Goal: Transaction & Acquisition: Purchase product/service

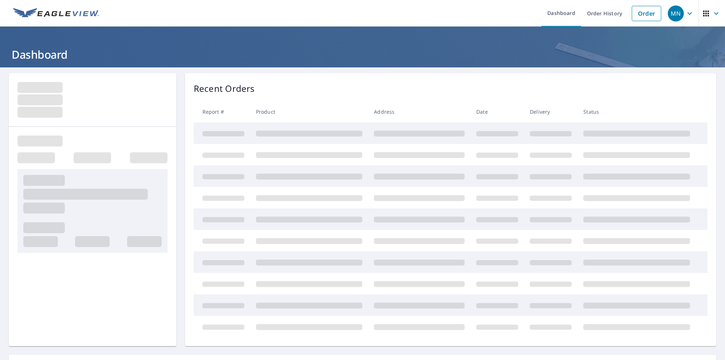
scroll to position [202, 0]
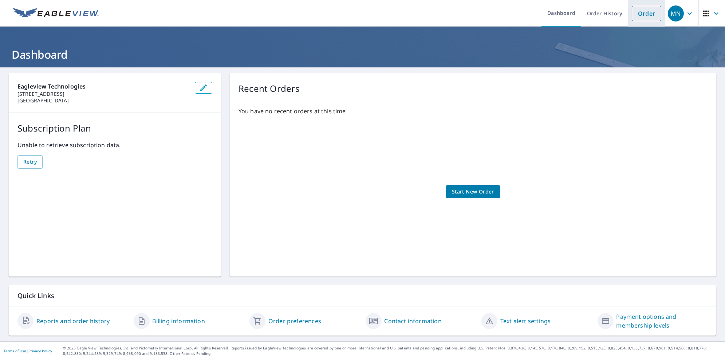
click at [645, 18] on link "Order" at bounding box center [646, 13] width 29 height 15
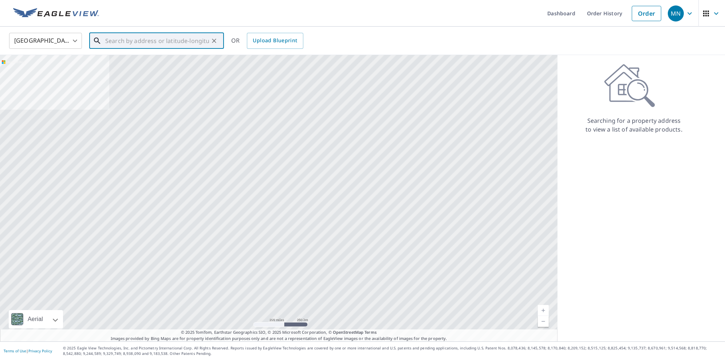
click at [157, 39] on input "text" at bounding box center [157, 41] width 104 height 20
paste input "[STREET_ADDRESS]"
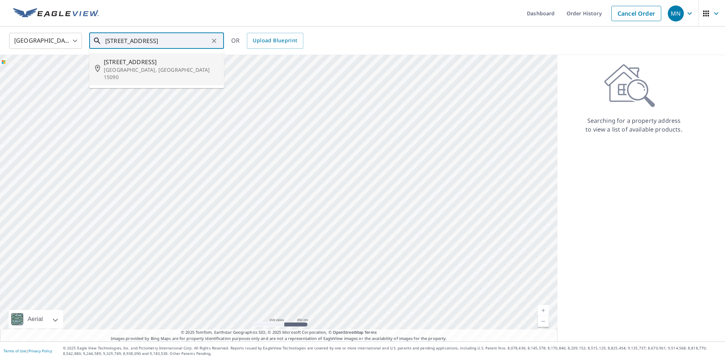
drag, startPoint x: 131, startPoint y: 83, endPoint x: 127, endPoint y: 71, distance: 12.2
click at [127, 71] on div "United States [GEOGRAPHIC_DATA] ​ [STREET_ADDRESS] OR Upload Blueprint Aerial R…" at bounding box center [362, 184] width 725 height 315
click at [127, 71] on p "[GEOGRAPHIC_DATA], [GEOGRAPHIC_DATA] 15090" at bounding box center [161, 73] width 114 height 15
type input "[STREET_ADDRESS]"
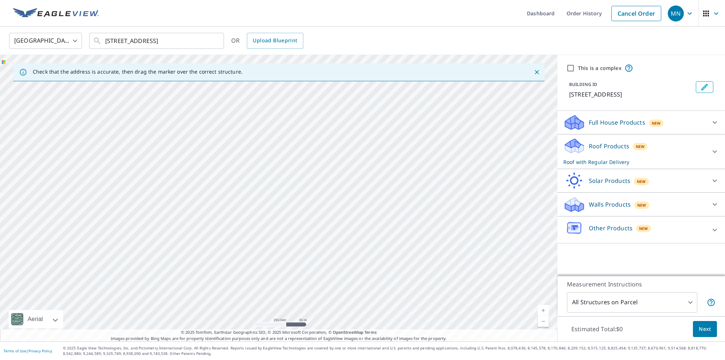
click at [611, 124] on p "Full House Products" at bounding box center [617, 122] width 56 height 9
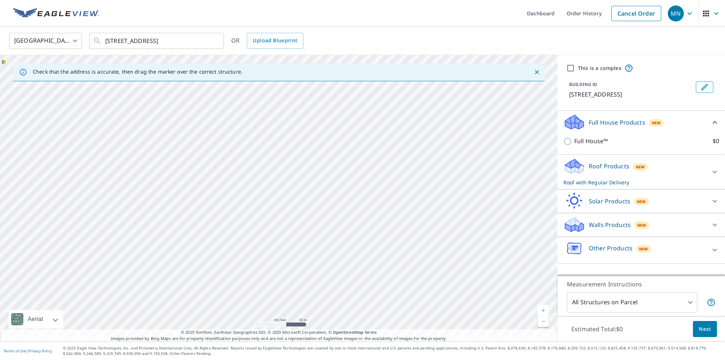
click at [611, 124] on p "Full House Products" at bounding box center [617, 122] width 56 height 9
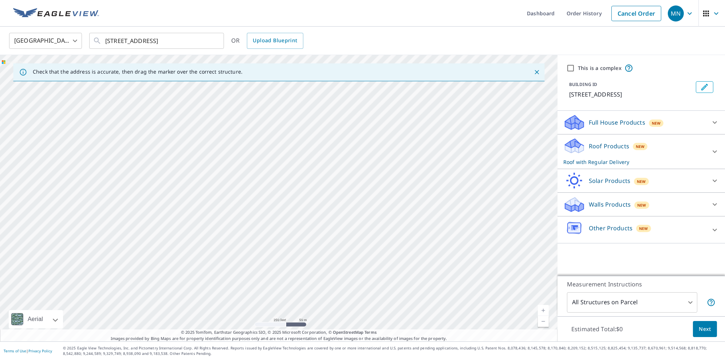
click at [616, 144] on p "Roof Products" at bounding box center [609, 146] width 40 height 9
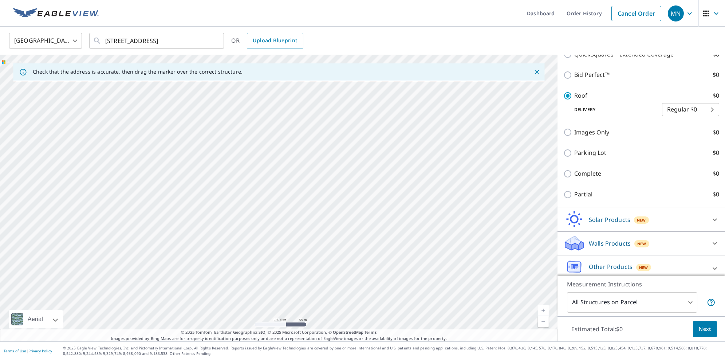
scroll to position [233, 0]
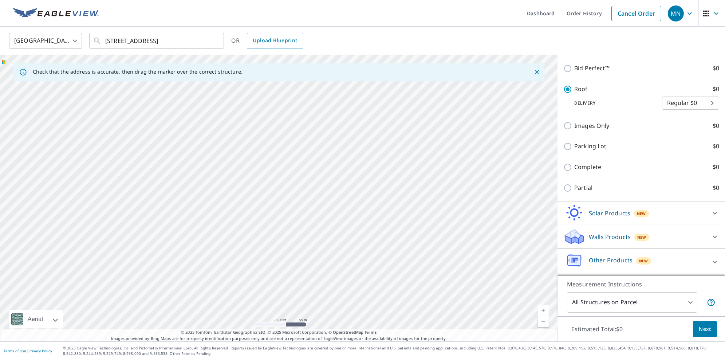
click at [613, 222] on div "Solar Products New Inform Essentials+ $0 Inform Advanced $0 TrueDesign for Sale…" at bounding box center [640, 213] width 167 height 24
click at [610, 212] on p "Solar Products" at bounding box center [610, 213] width 42 height 9
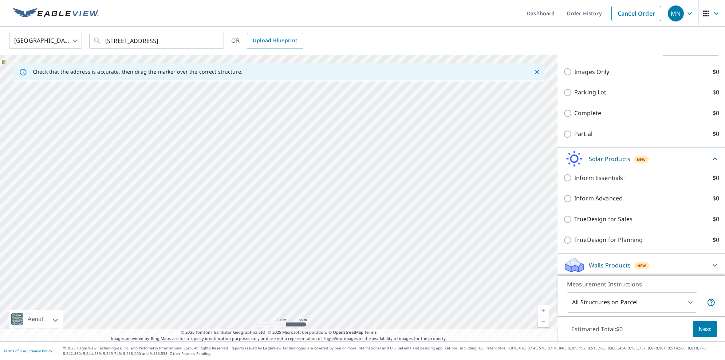
scroll to position [311, 0]
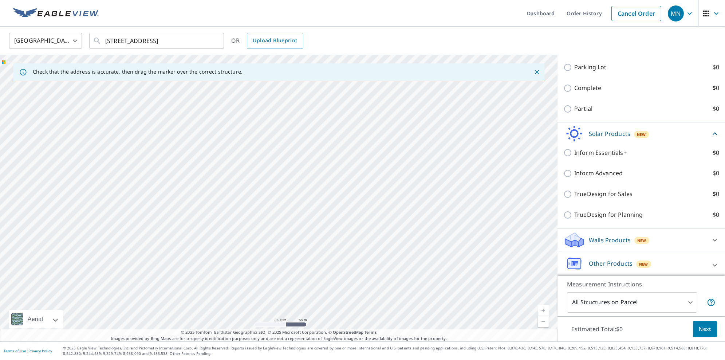
click at [622, 242] on p "Walls Products" at bounding box center [610, 240] width 42 height 9
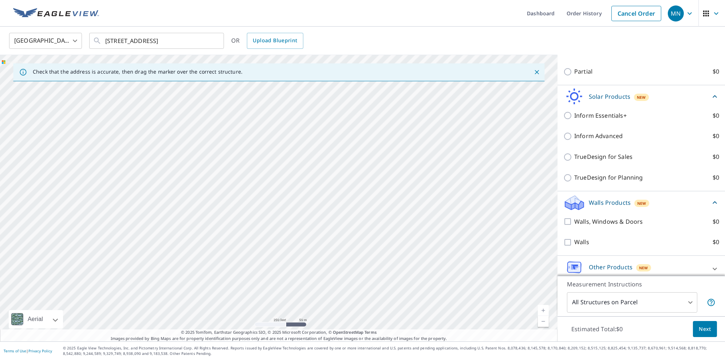
scroll to position [358, 0]
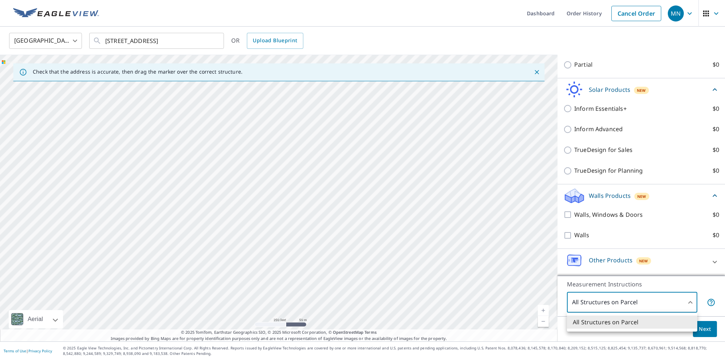
click at [635, 305] on body "MN [GEOGRAPHIC_DATA] Dashboard Order History Cancel Order MN [GEOGRAPHIC_DATA] …" at bounding box center [362, 180] width 725 height 360
click at [671, 284] on div at bounding box center [362, 180] width 725 height 360
click at [629, 255] on div "Other Products New" at bounding box center [634, 262] width 143 height 21
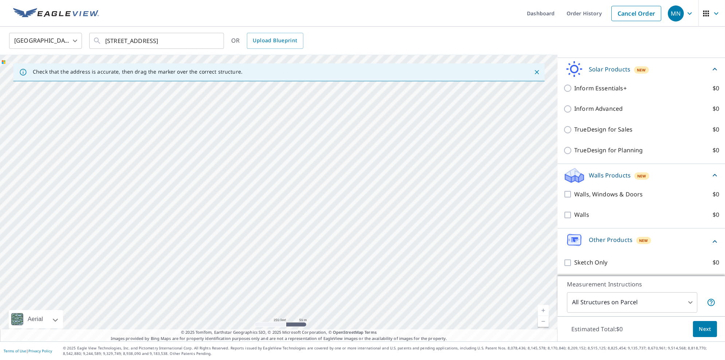
scroll to position [379, 0]
click at [654, 176] on div "Walls Products New" at bounding box center [636, 174] width 147 height 17
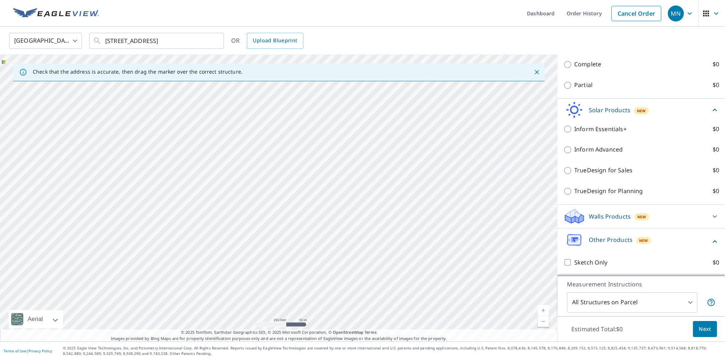
click at [624, 237] on p "Other Products" at bounding box center [611, 239] width 44 height 9
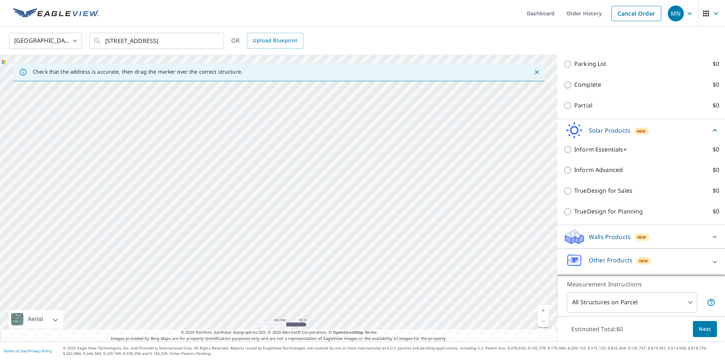
scroll to position [317, 0]
click at [611, 130] on p "Solar Products" at bounding box center [610, 130] width 42 height 9
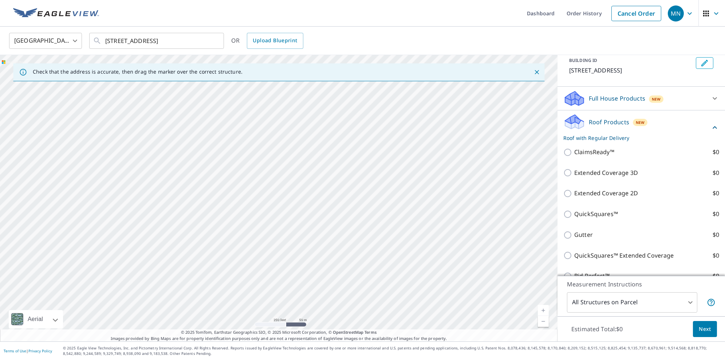
scroll to position [23, 0]
click at [611, 122] on p "Roof Products" at bounding box center [609, 123] width 40 height 9
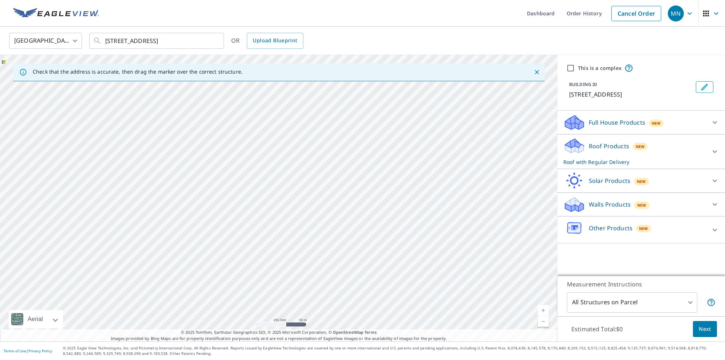
scroll to position [0, 0]
click at [490, 36] on div "United States [GEOGRAPHIC_DATA] ​ [STREET_ADDRESS] ​ OR Upload Blueprint" at bounding box center [360, 40] width 713 height 17
click at [493, 20] on ul "Dashboard Order History Cancel Order" at bounding box center [383, 13] width 561 height 27
